Goal: Register for event/course

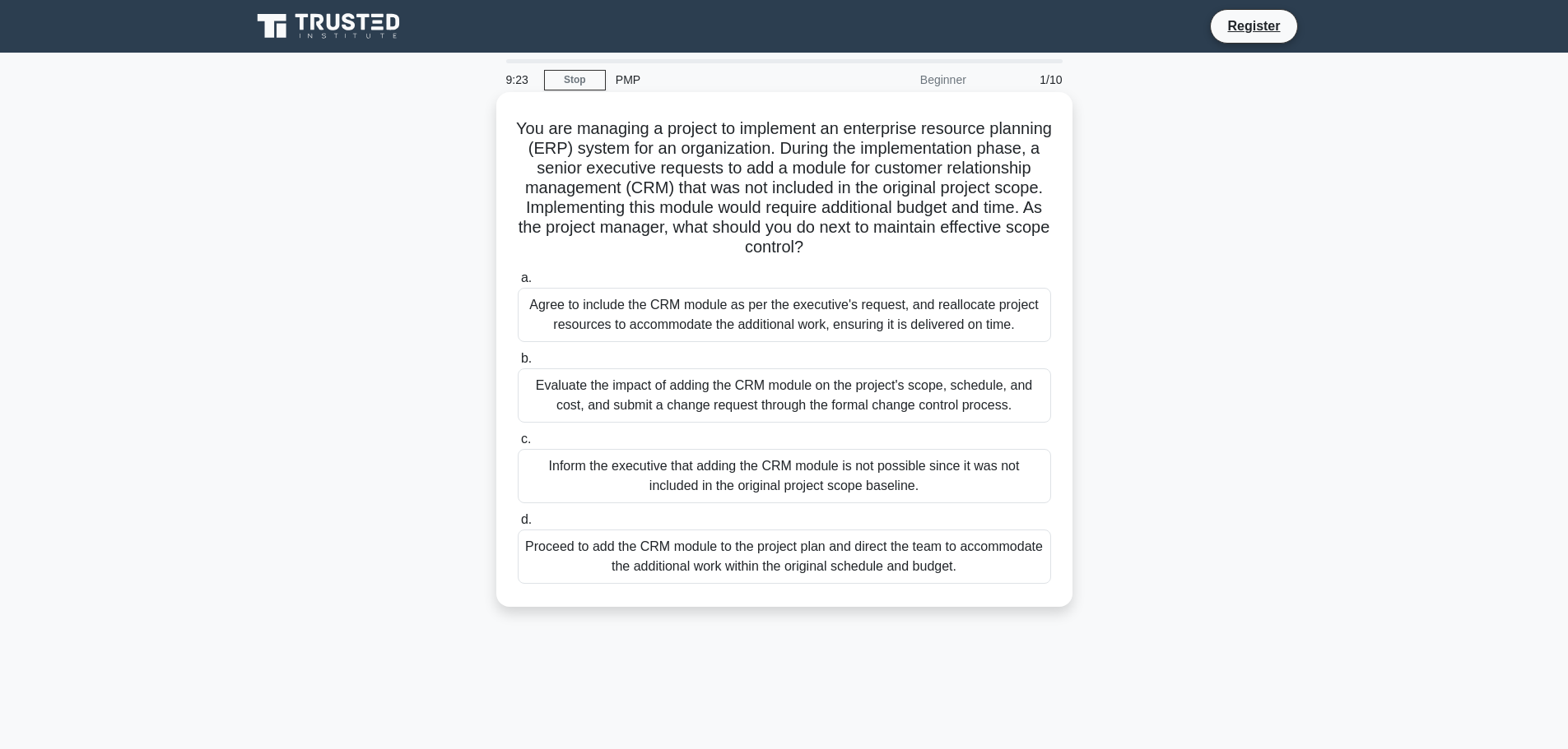
click at [632, 398] on div "Evaluate the impact of adding the CRM module on the project's scope, schedule, …" at bounding box center [784, 395] width 533 height 55
click at [518, 365] on input "b. Evaluate the impact of adding the CRM module on the project's scope, schedul…" at bounding box center [518, 359] width 0 height 11
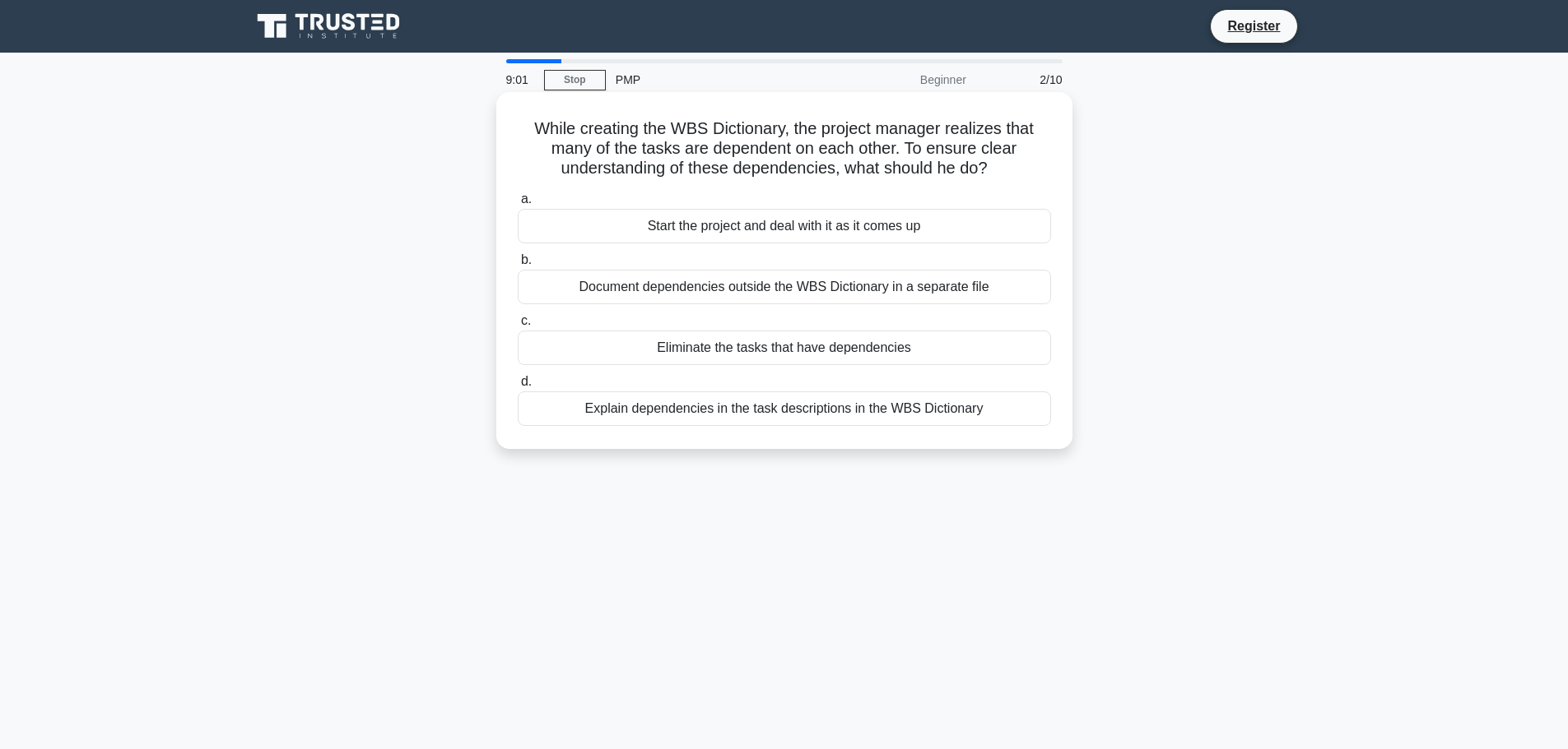
click at [727, 413] on div "Explain dependencies in the task descriptions in the WBS Dictionary" at bounding box center [784, 408] width 533 height 34
click at [518, 388] on input "d. Explain dependencies in the task descriptions in the WBS Dictionary" at bounding box center [518, 382] width 0 height 11
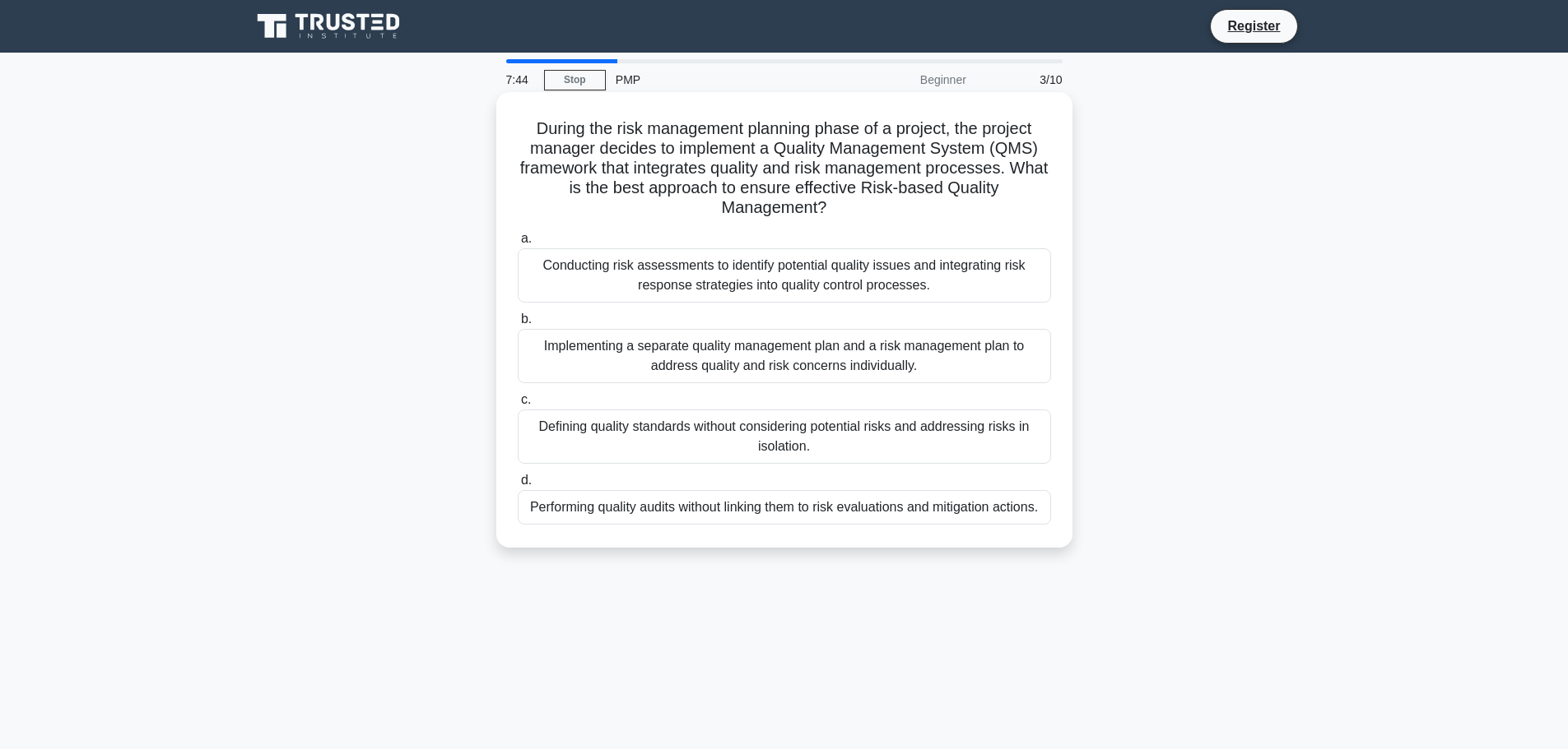
click at [877, 286] on div "Conducting risk assessments to identify potential quality issues and integratin…" at bounding box center [784, 276] width 533 height 55
click at [518, 244] on input "a. Conducting risk assessments to identify potential quality issues and integra…" at bounding box center [518, 239] width 0 height 11
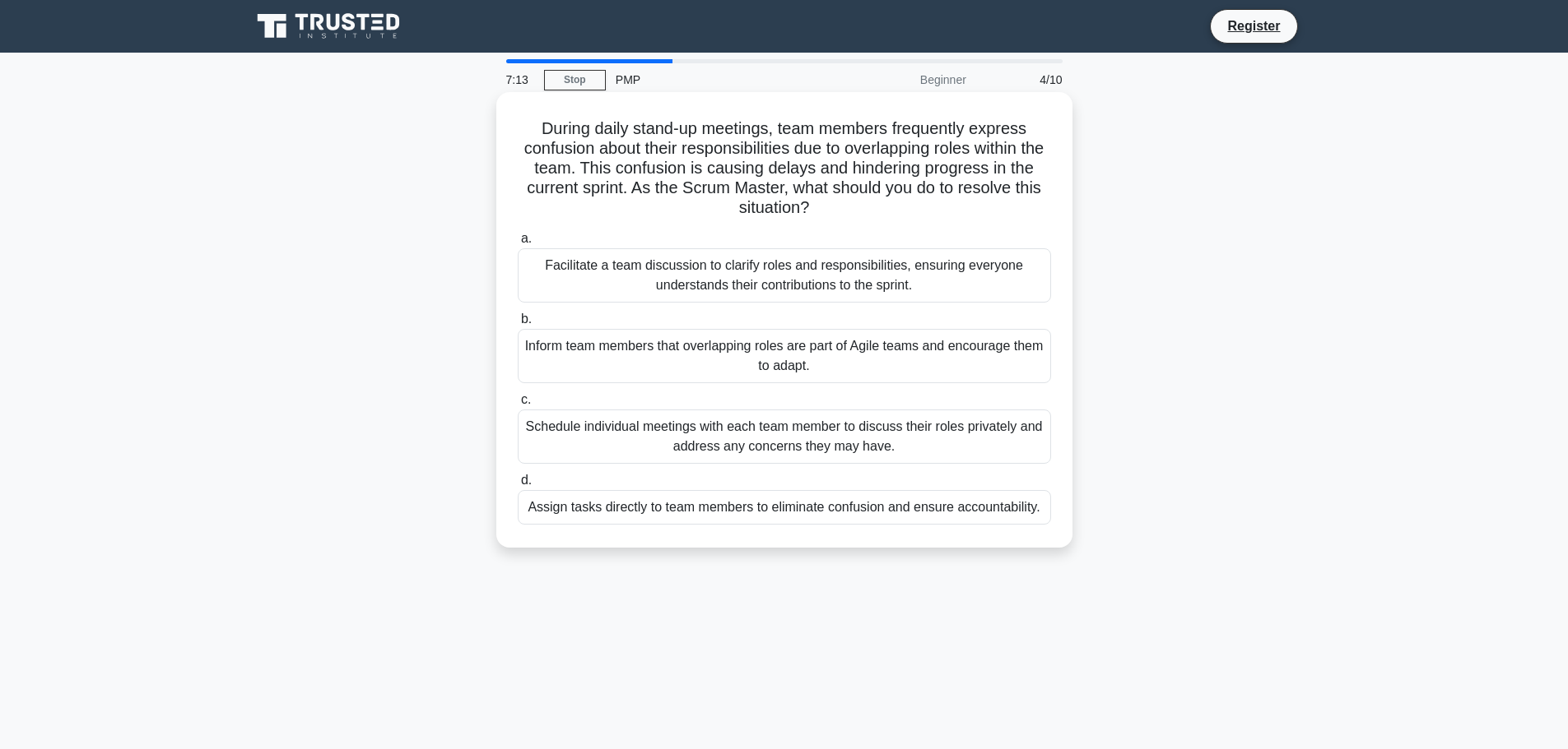
click at [835, 275] on div "Facilitate a team discussion to clarify roles and responsibilities, ensuring ev…" at bounding box center [784, 276] width 533 height 55
click at [518, 244] on input "a. Facilitate a team discussion to clarify roles and responsibilities, ensuring…" at bounding box center [518, 239] width 0 height 11
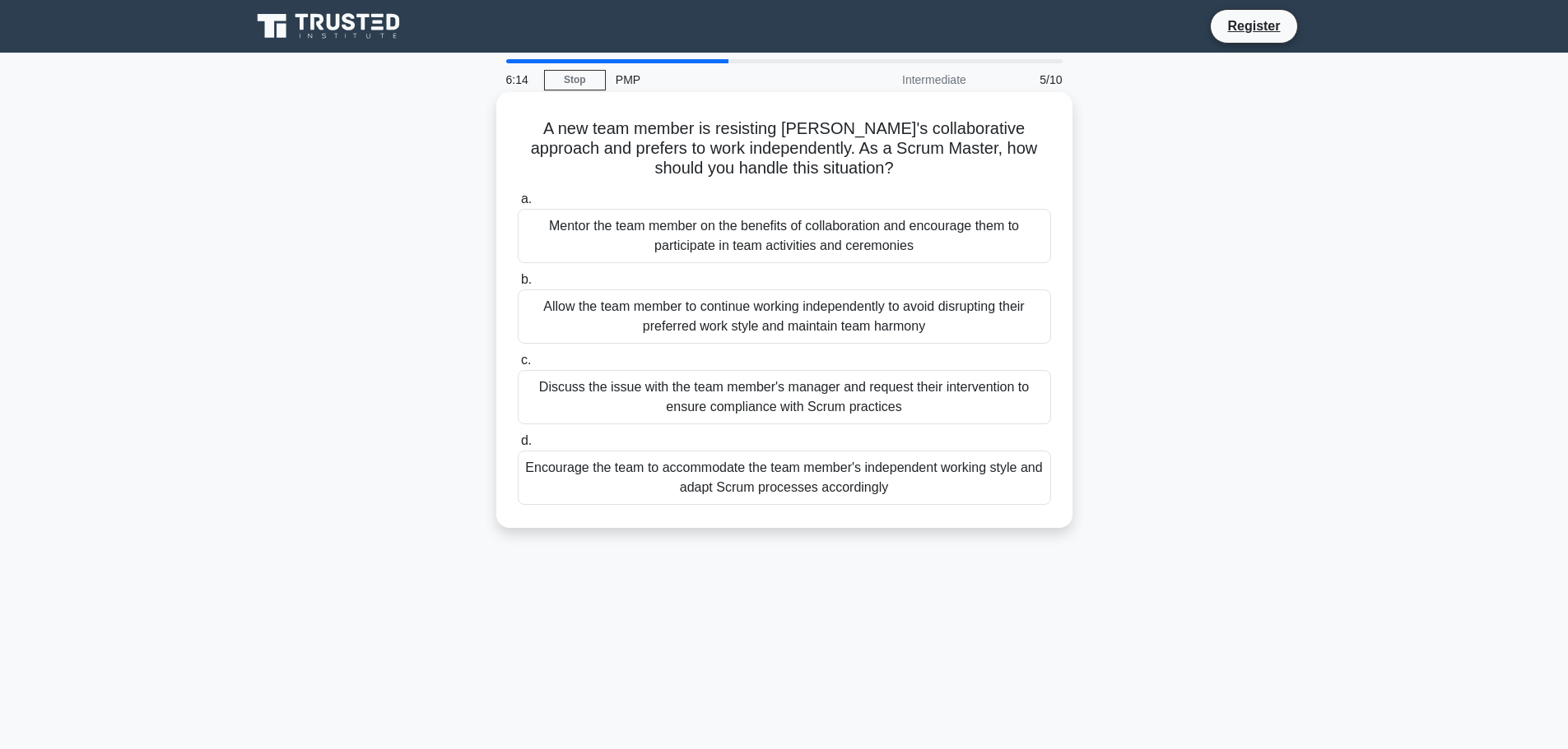
click at [743, 122] on h5 "A new team member is resisting [PERSON_NAME]'s collaborative approach and prefe…" at bounding box center [784, 149] width 537 height 61
click at [856, 133] on h5 "A new team member is resisting [PERSON_NAME]'s collaborative approach and prefe…" at bounding box center [784, 149] width 537 height 61
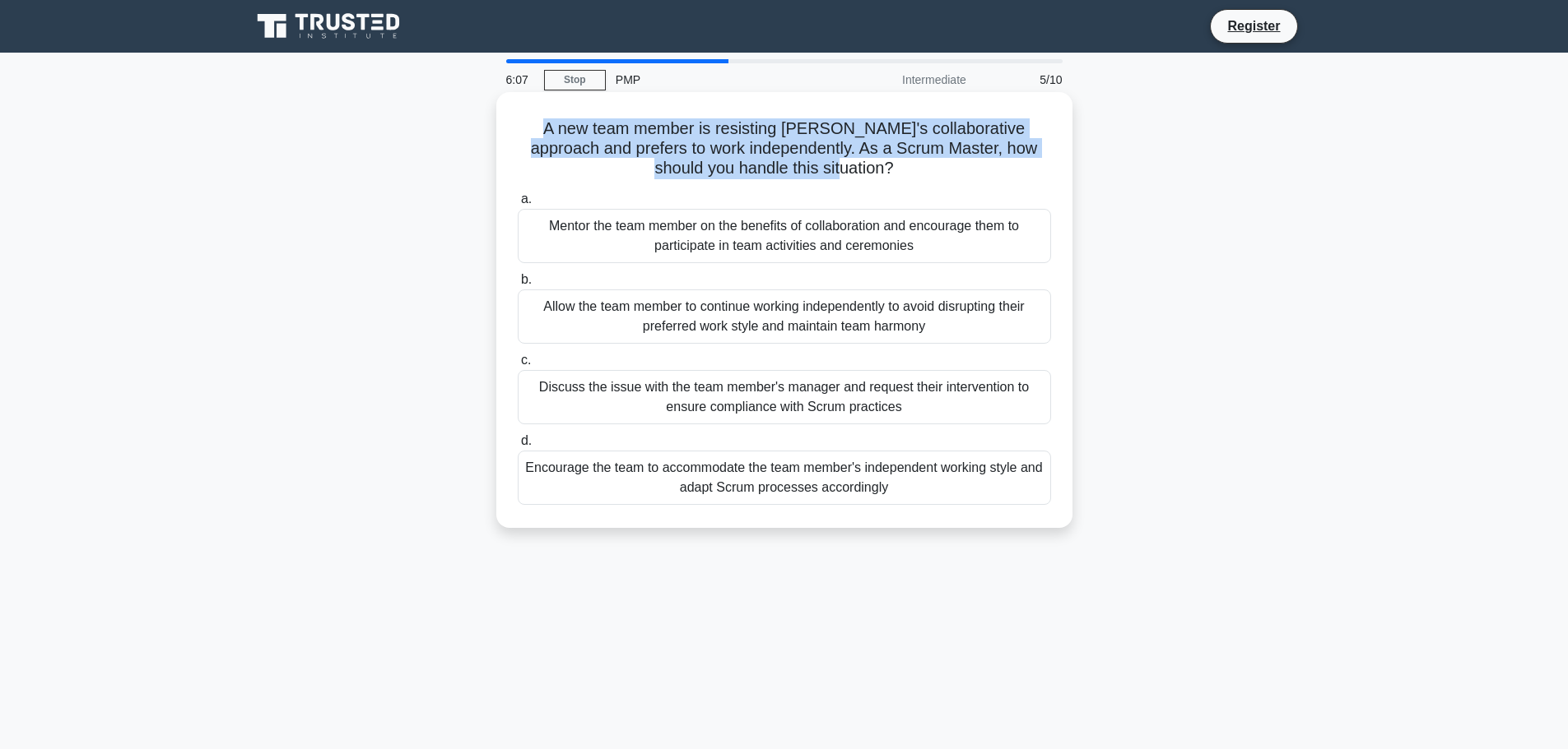
drag, startPoint x: 526, startPoint y: 128, endPoint x: 869, endPoint y: 176, distance: 346.3
click at [869, 176] on h5 "A new team member is resisting [PERSON_NAME]'s collaborative approach and prefe…" at bounding box center [784, 149] width 537 height 61
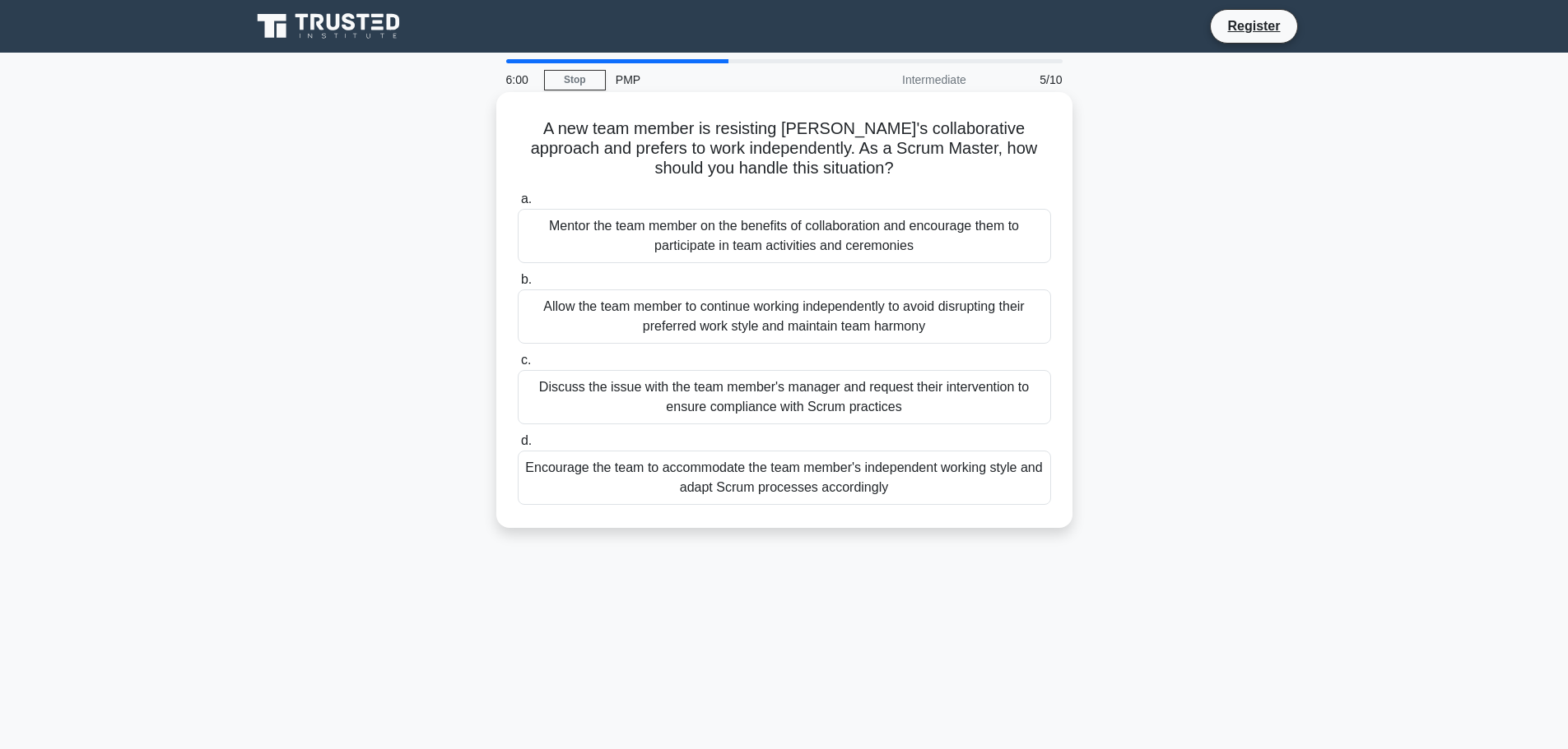
click at [923, 242] on div "Mentor the team member on the benefits of collaboration and encourage them to p…" at bounding box center [784, 237] width 533 height 55
click at [518, 205] on input "a. Mentor the team member on the benefits of collaboration and encourage them t…" at bounding box center [518, 199] width 0 height 11
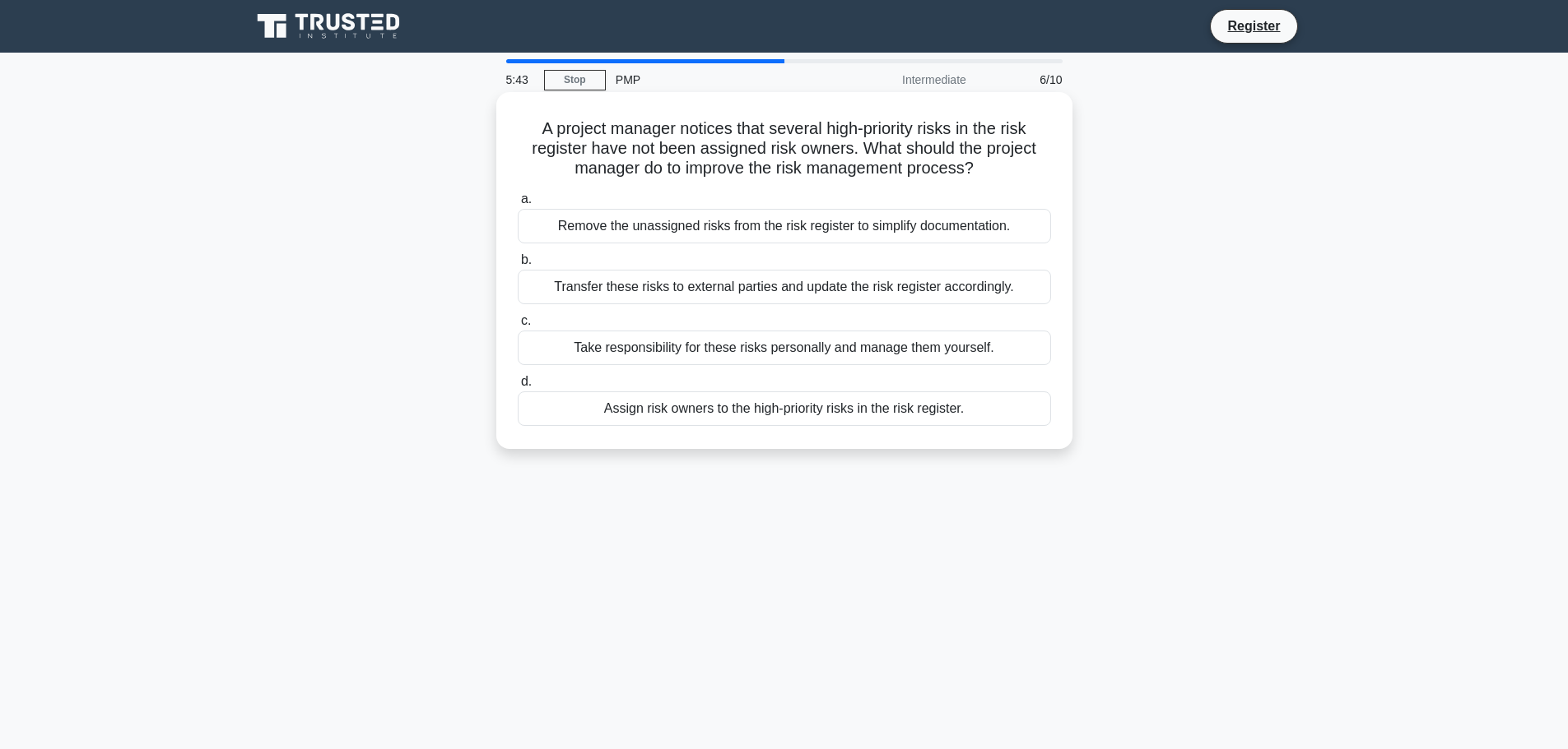
click at [868, 417] on div "Assign risk owners to the high-priority risks in the risk register." at bounding box center [784, 408] width 533 height 34
click at [518, 388] on input "d. Assign risk owners to the high-priority risks in the risk register." at bounding box center [518, 382] width 0 height 11
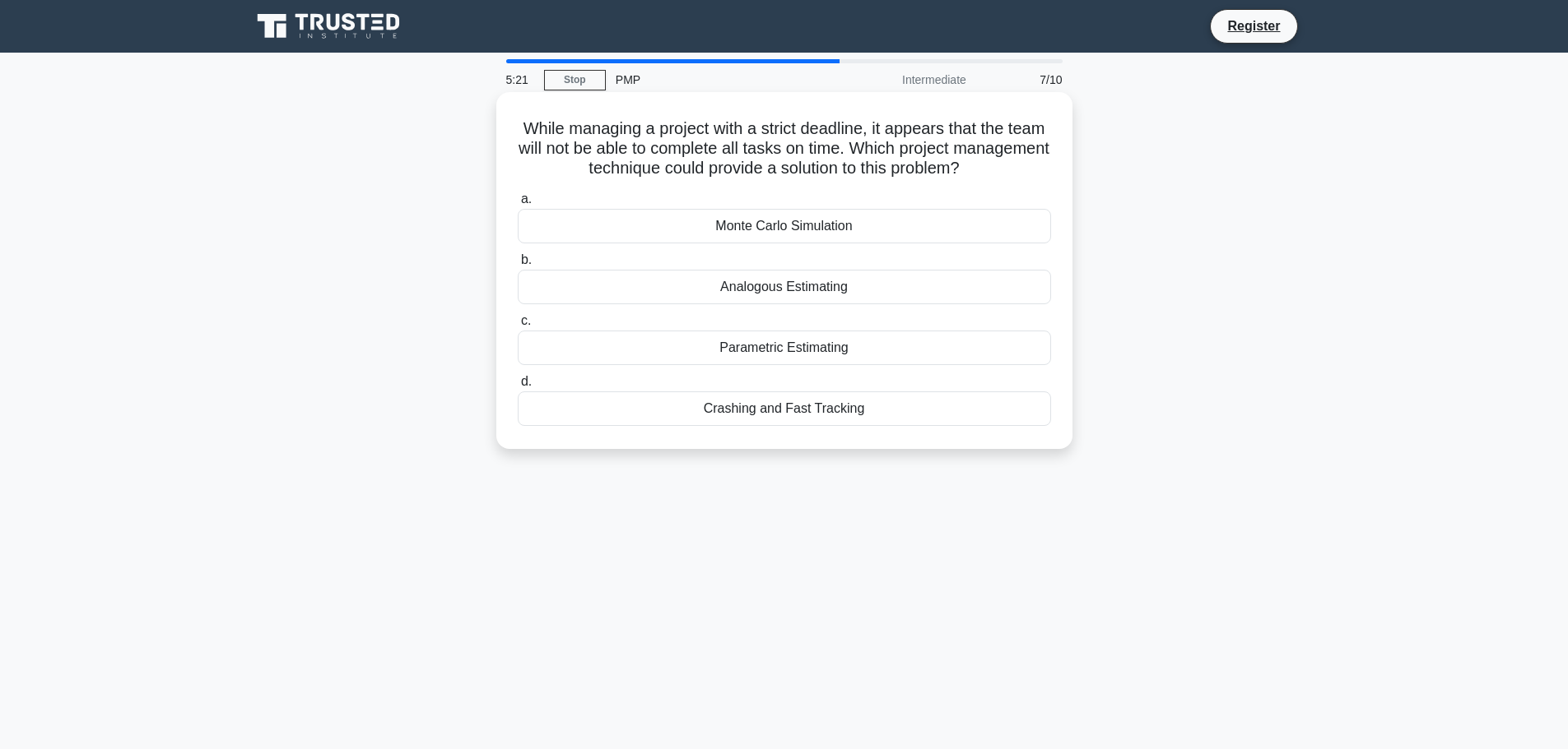
click at [731, 408] on div "Crashing and Fast Tracking" at bounding box center [784, 408] width 533 height 34
click at [518, 388] on input "d. Crashing and Fast Tracking" at bounding box center [518, 382] width 0 height 11
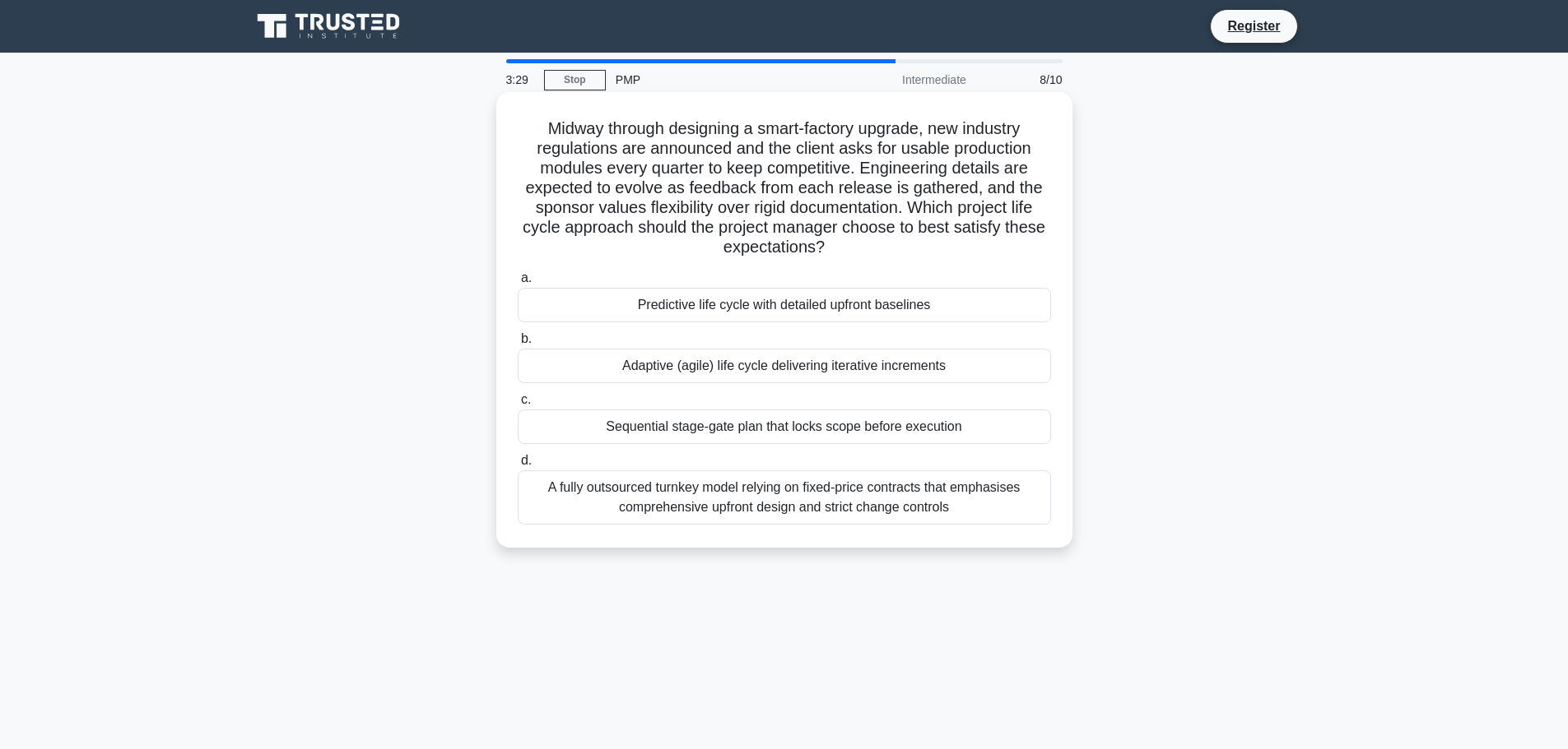
click at [719, 366] on div "Adaptive (agile) life cycle delivering iterative increments" at bounding box center [784, 366] width 533 height 34
click at [518, 345] on input "b. Adaptive (agile) life cycle delivering iterative increments" at bounding box center [518, 339] width 0 height 11
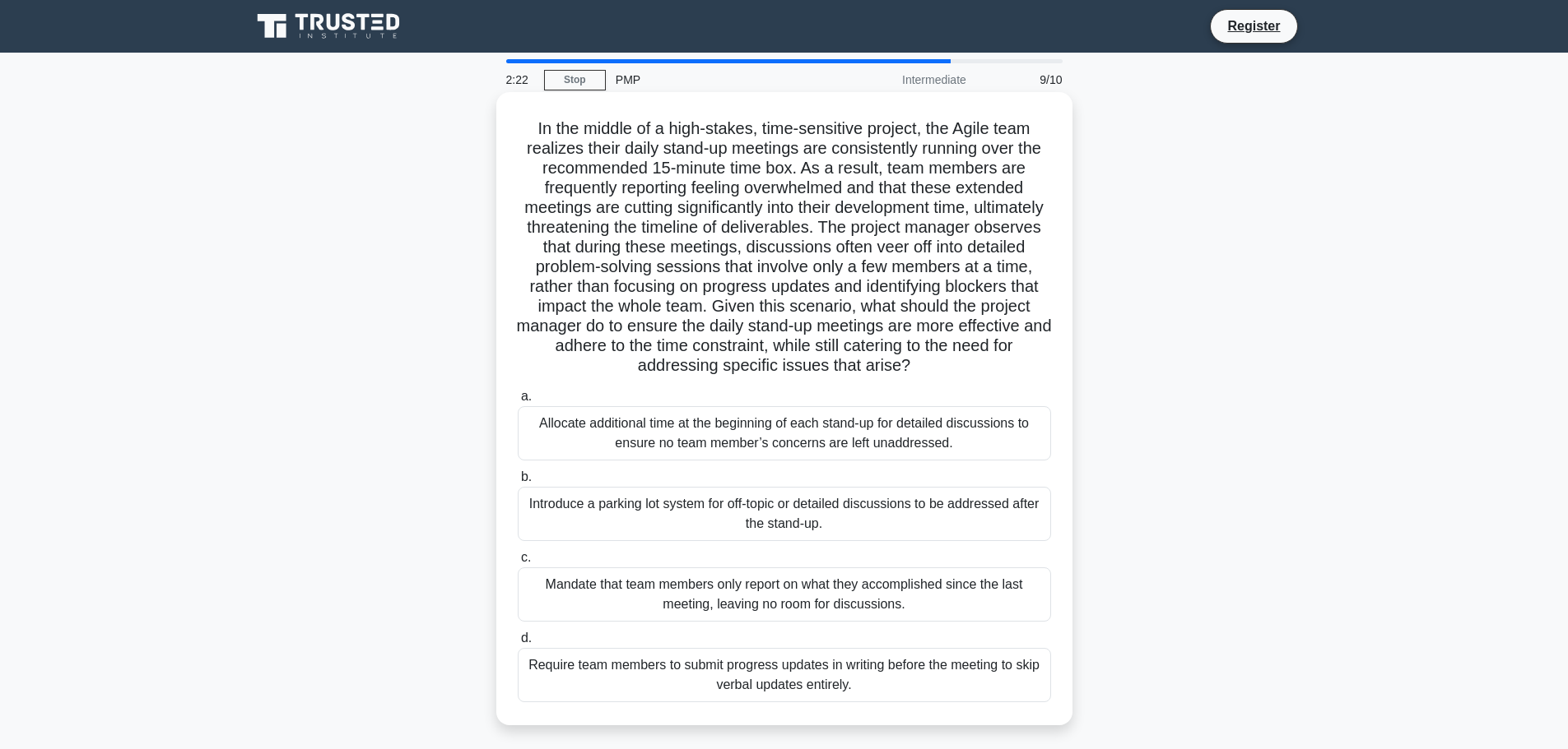
click at [778, 529] on div "Introduce a parking lot system for off-topic or detailed discussions to be addr…" at bounding box center [784, 514] width 533 height 55
click at [518, 483] on input "b. Introduce a parking lot system for off-topic or detailed discussions to be a…" at bounding box center [518, 477] width 0 height 11
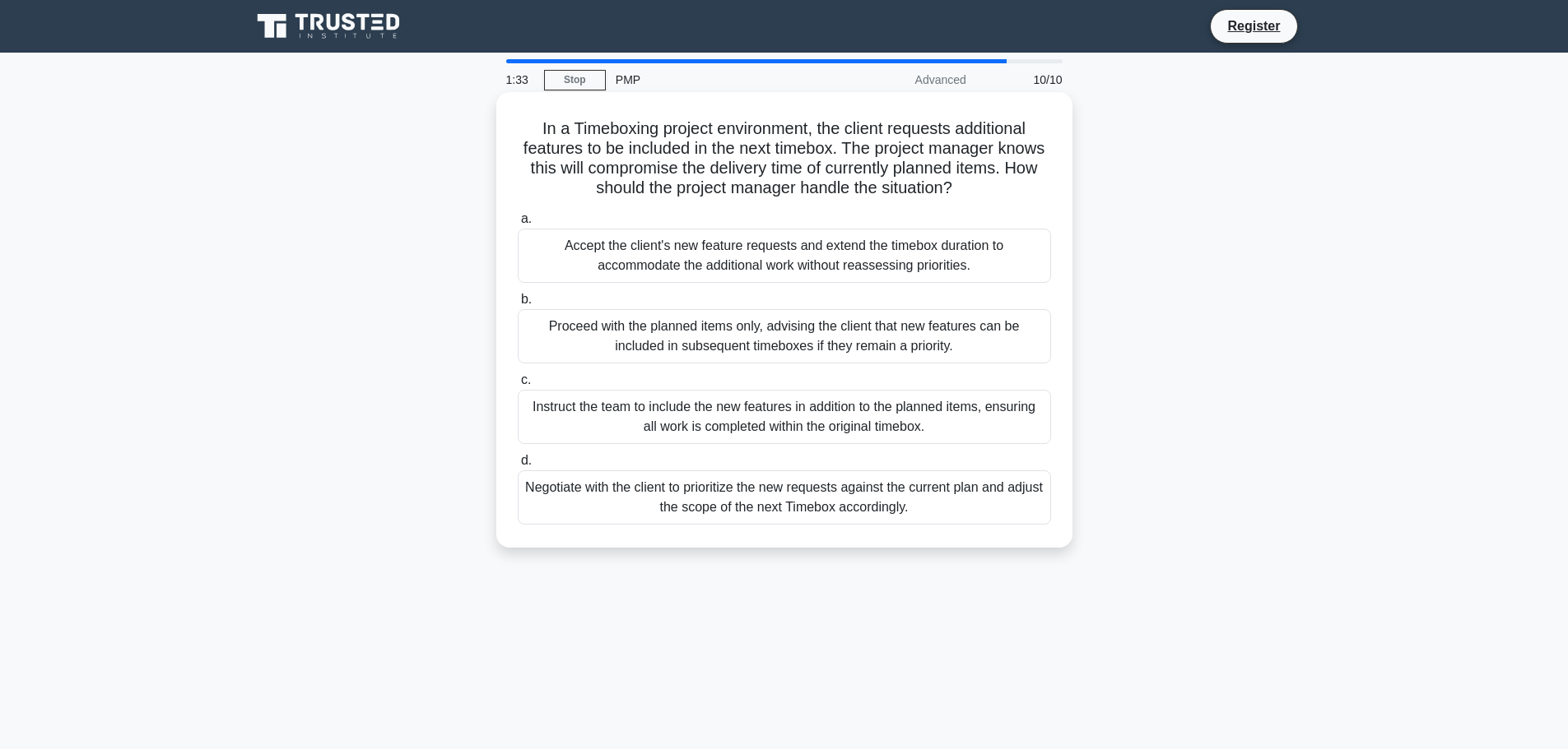
click at [728, 503] on div "Negotiate with the client to prioritize the new requests against the current pl…" at bounding box center [784, 498] width 533 height 55
click at [518, 466] on input "d. Negotiate with the client to prioritize the new requests against the current…" at bounding box center [518, 461] width 0 height 11
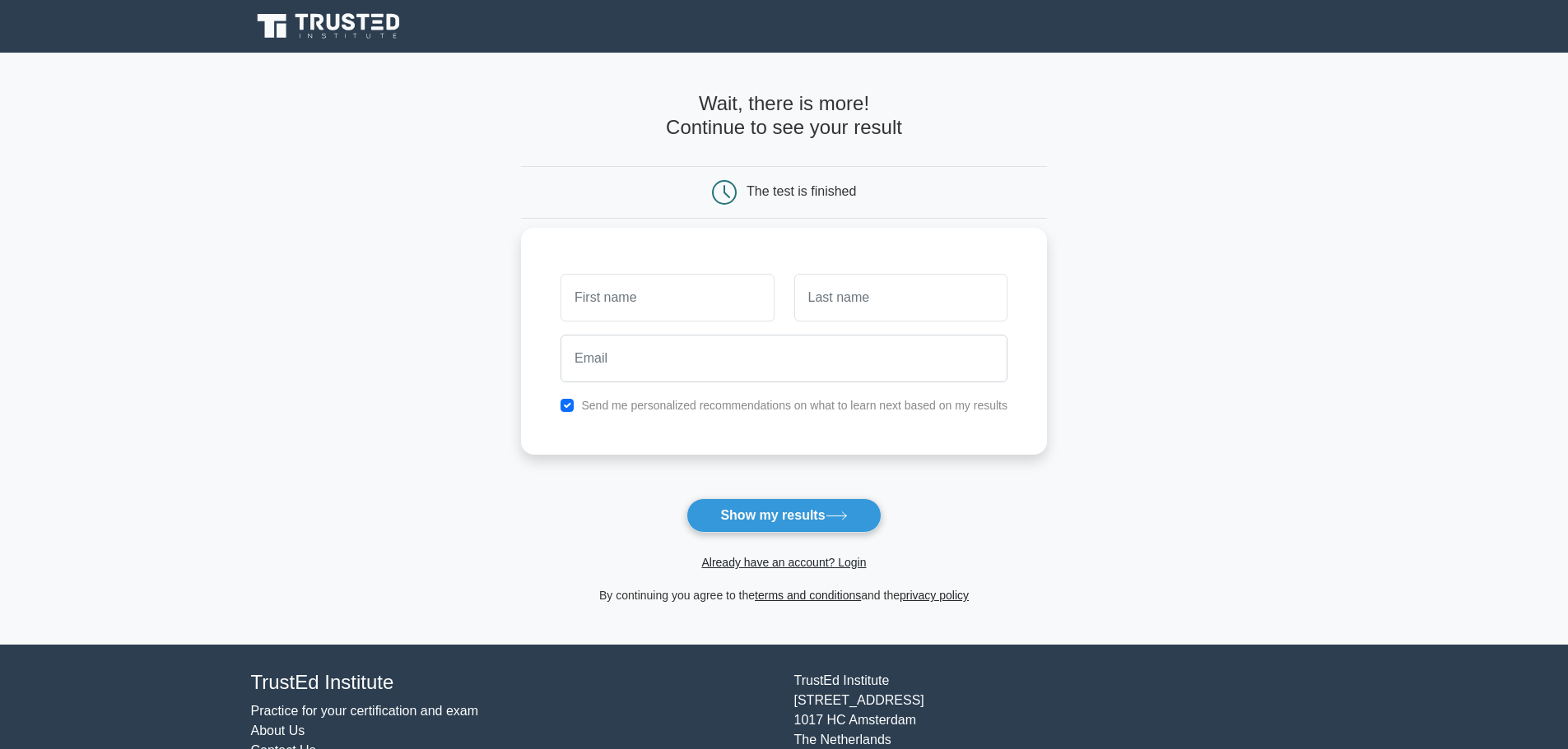
click at [682, 408] on label "Send me personalized recommendations on what to learn next based on my results" at bounding box center [794, 405] width 426 height 13
click at [569, 412] on input "checkbox" at bounding box center [567, 405] width 13 height 13
checkbox input "false"
click at [632, 299] on input "text" at bounding box center [667, 298] width 213 height 48
type input "Jaya"
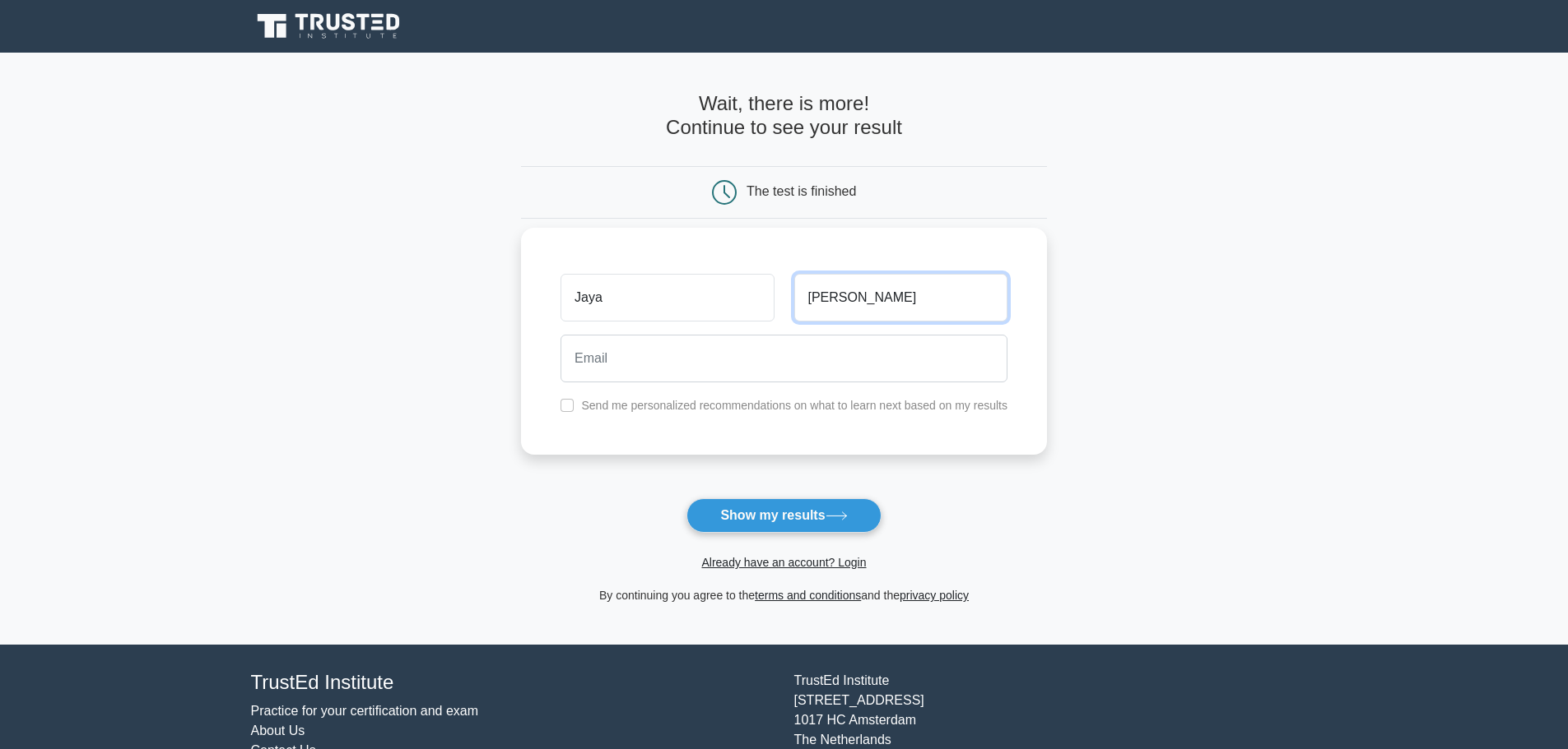
type input "KUMAR"
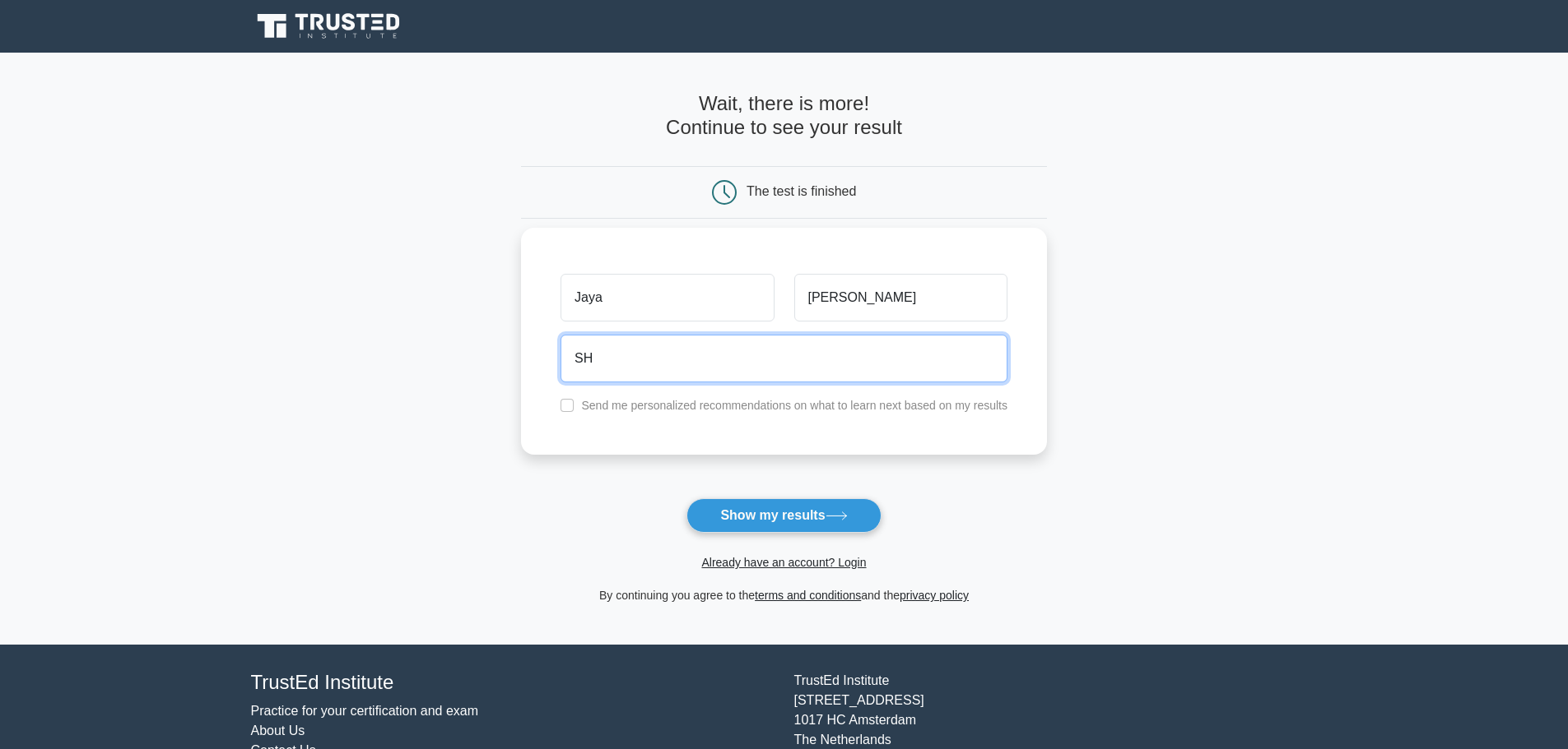
type input "S"
type input "KARTHISHIVDEV@GMAIL.COM"
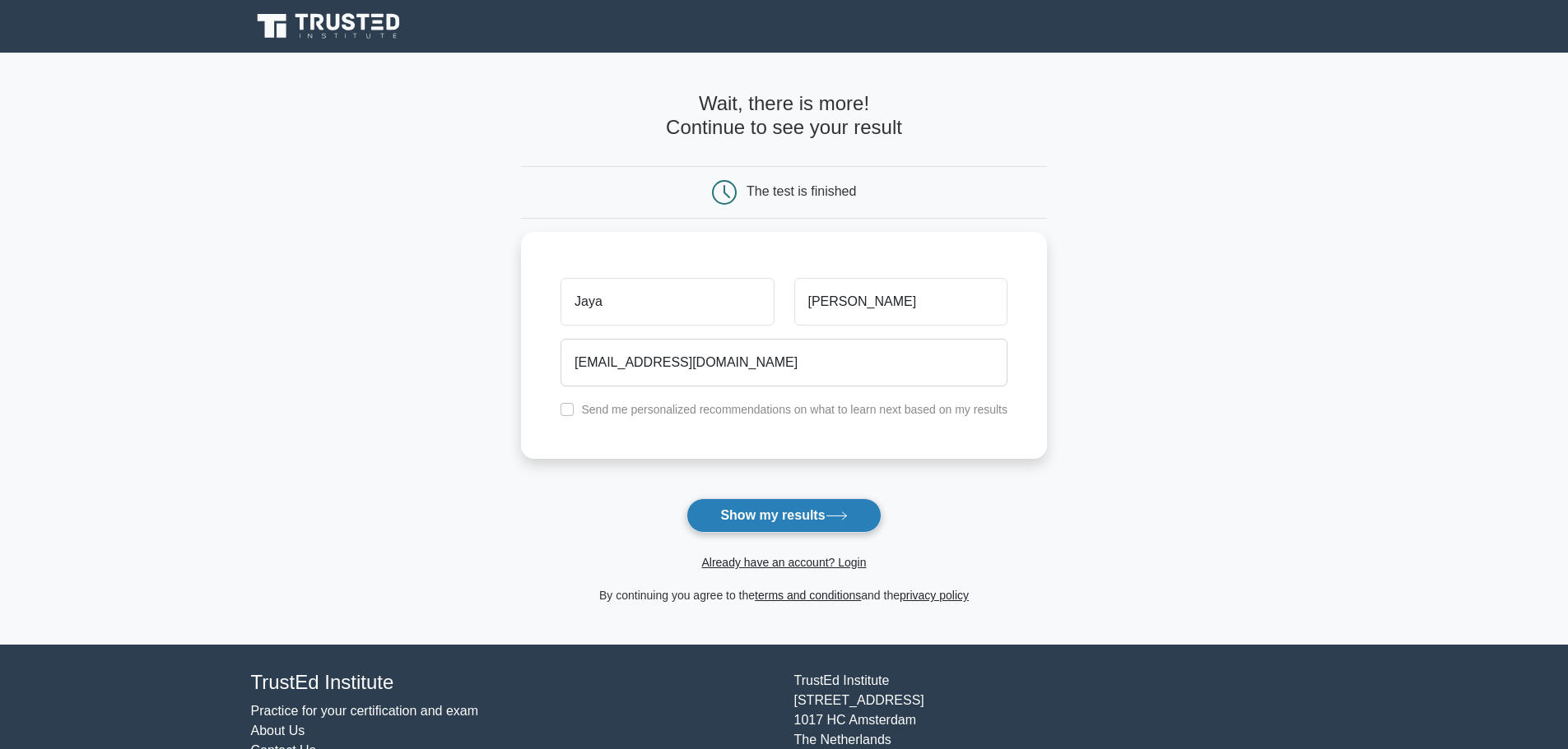
click at [805, 509] on button "Show my results" at bounding box center [783, 516] width 194 height 34
